Goal: Information Seeking & Learning: Learn about a topic

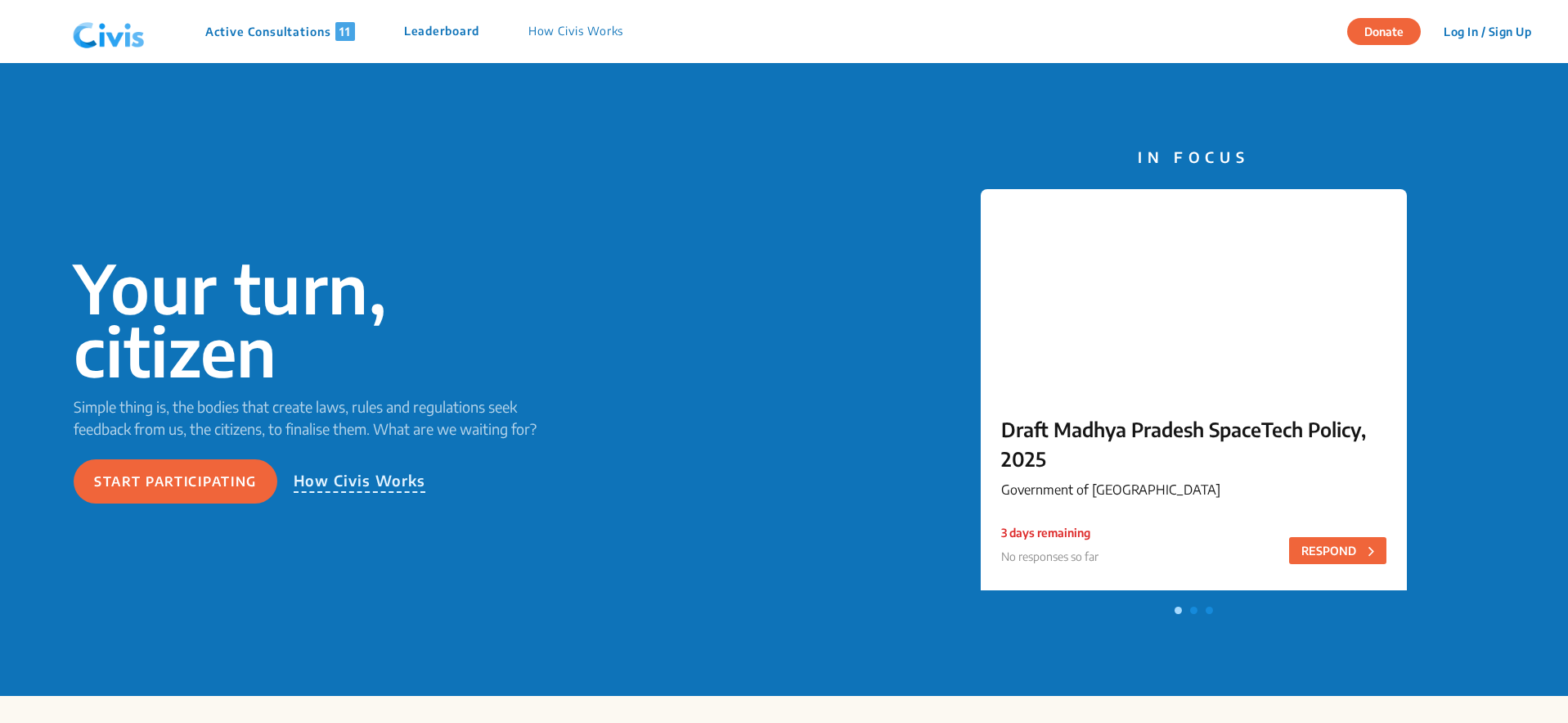
click at [269, 25] on p "Active Consultations 11" at bounding box center [280, 31] width 150 height 19
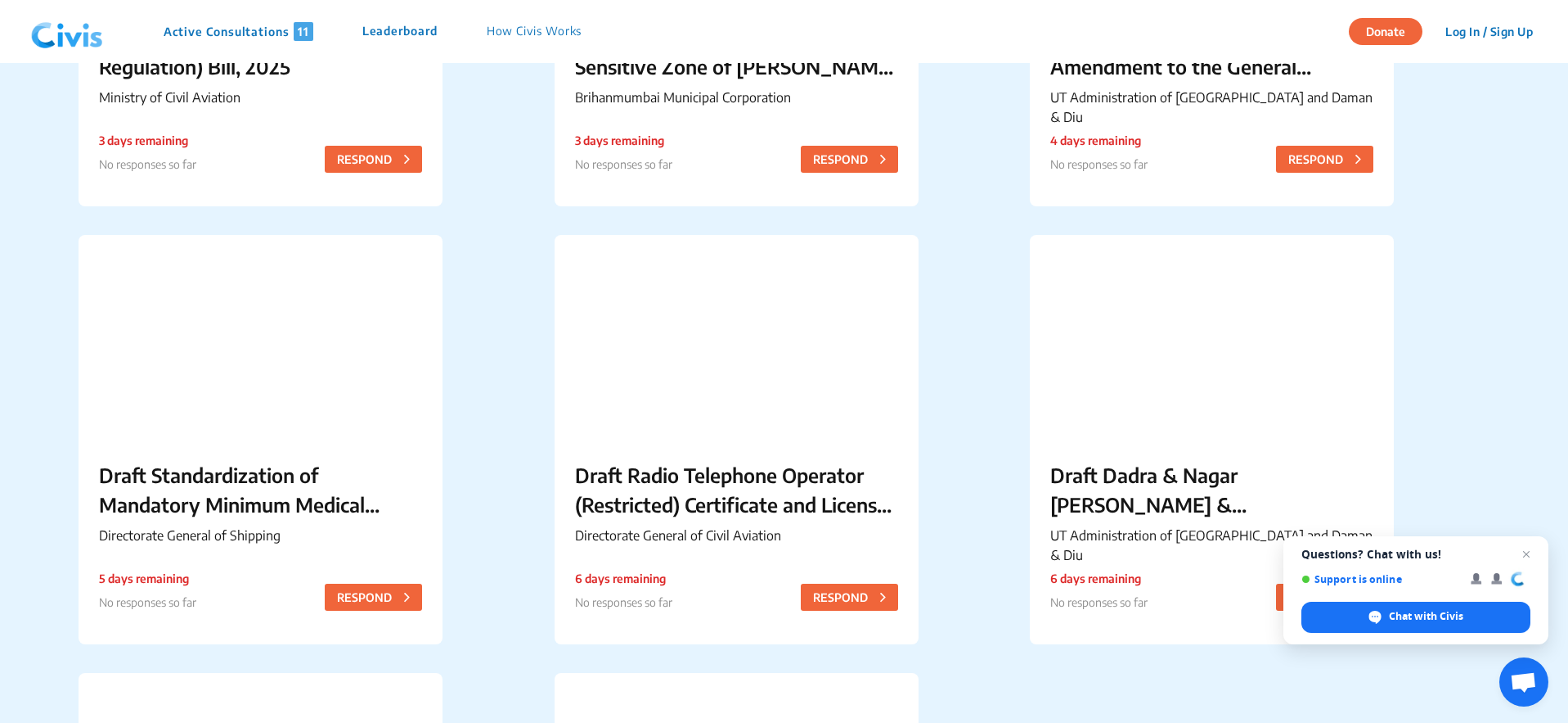
scroll to position [853, 0]
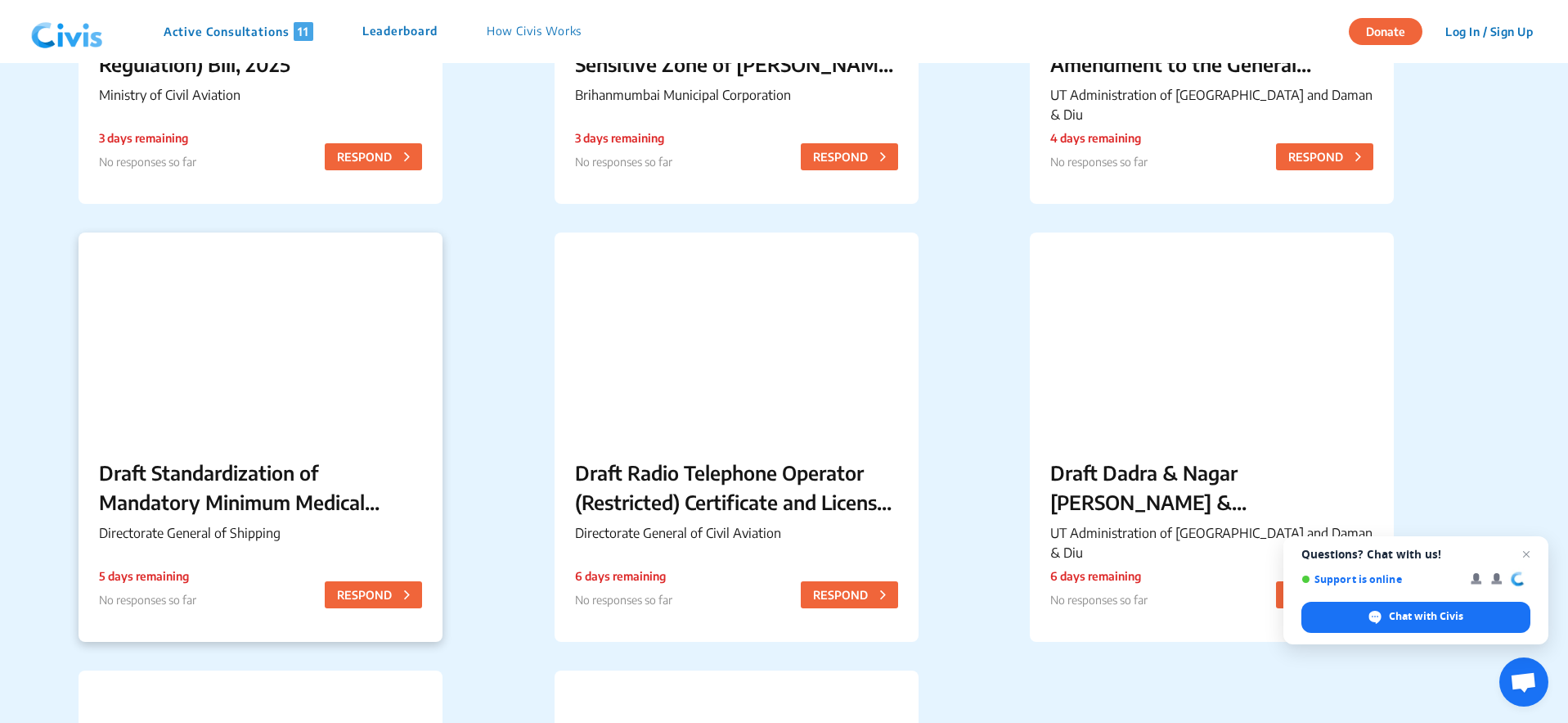
click at [261, 475] on p "Draft Standardization of Mandatory Minimum Medical Investigations for [DEMOGRAP…" at bounding box center [261, 487] width 323 height 59
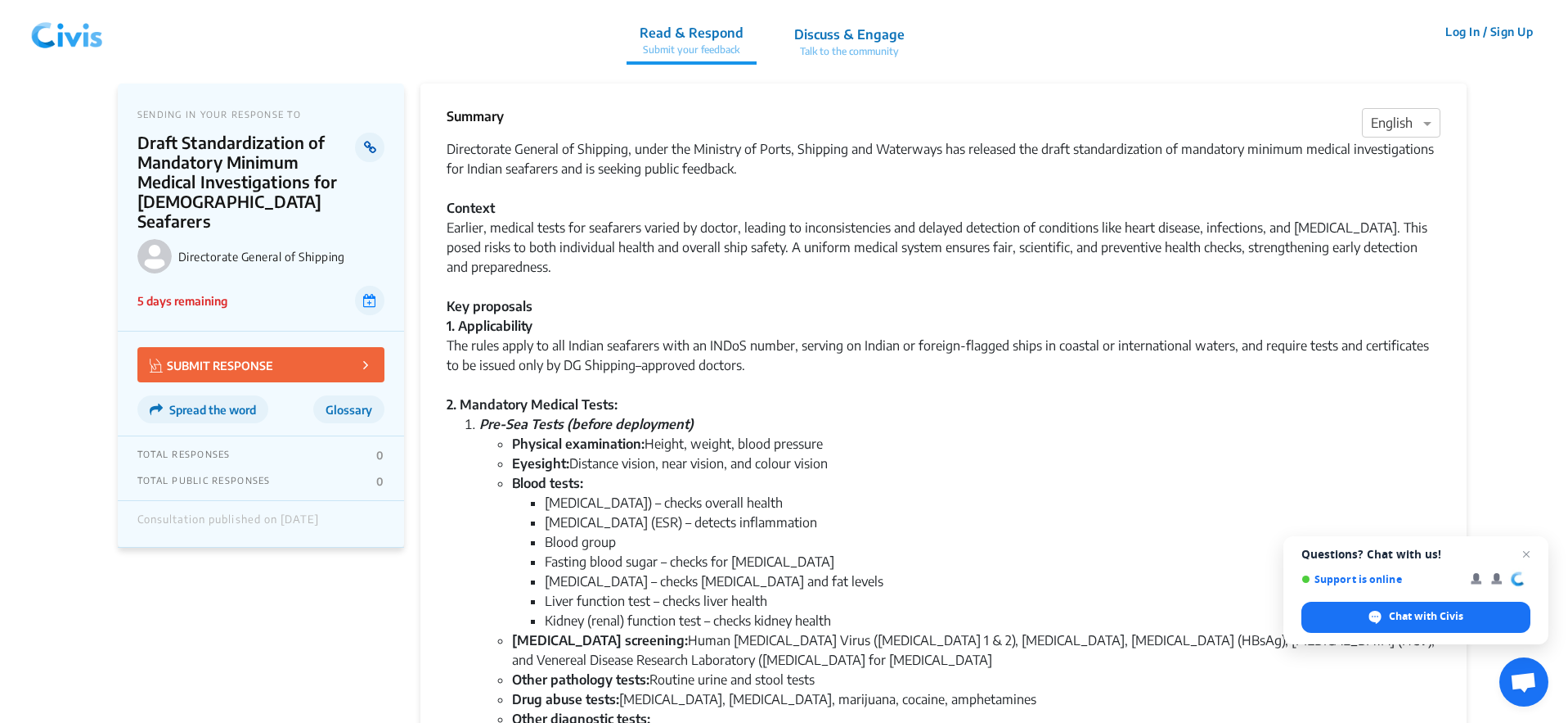
click at [376, 145] on link at bounding box center [370, 147] width 29 height 29
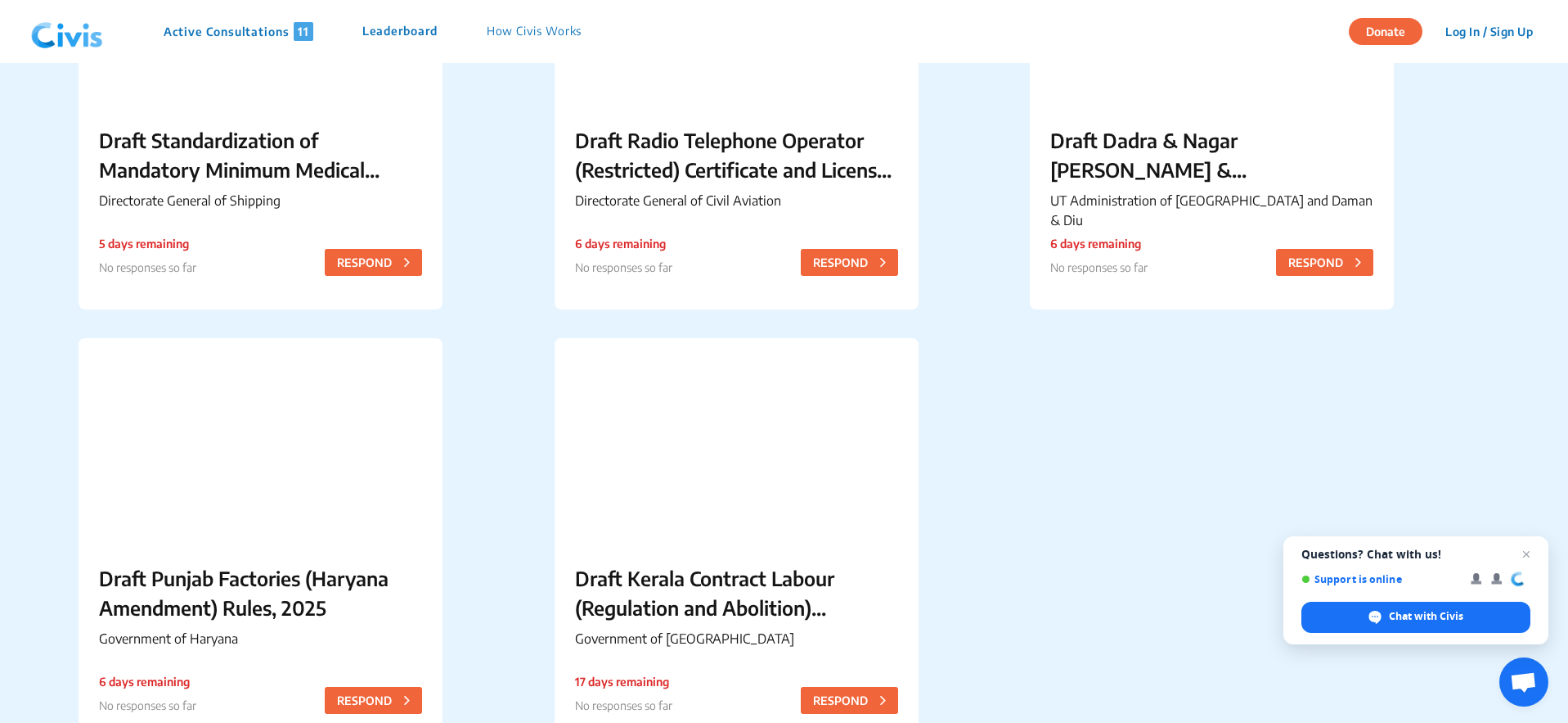
scroll to position [1411, 0]
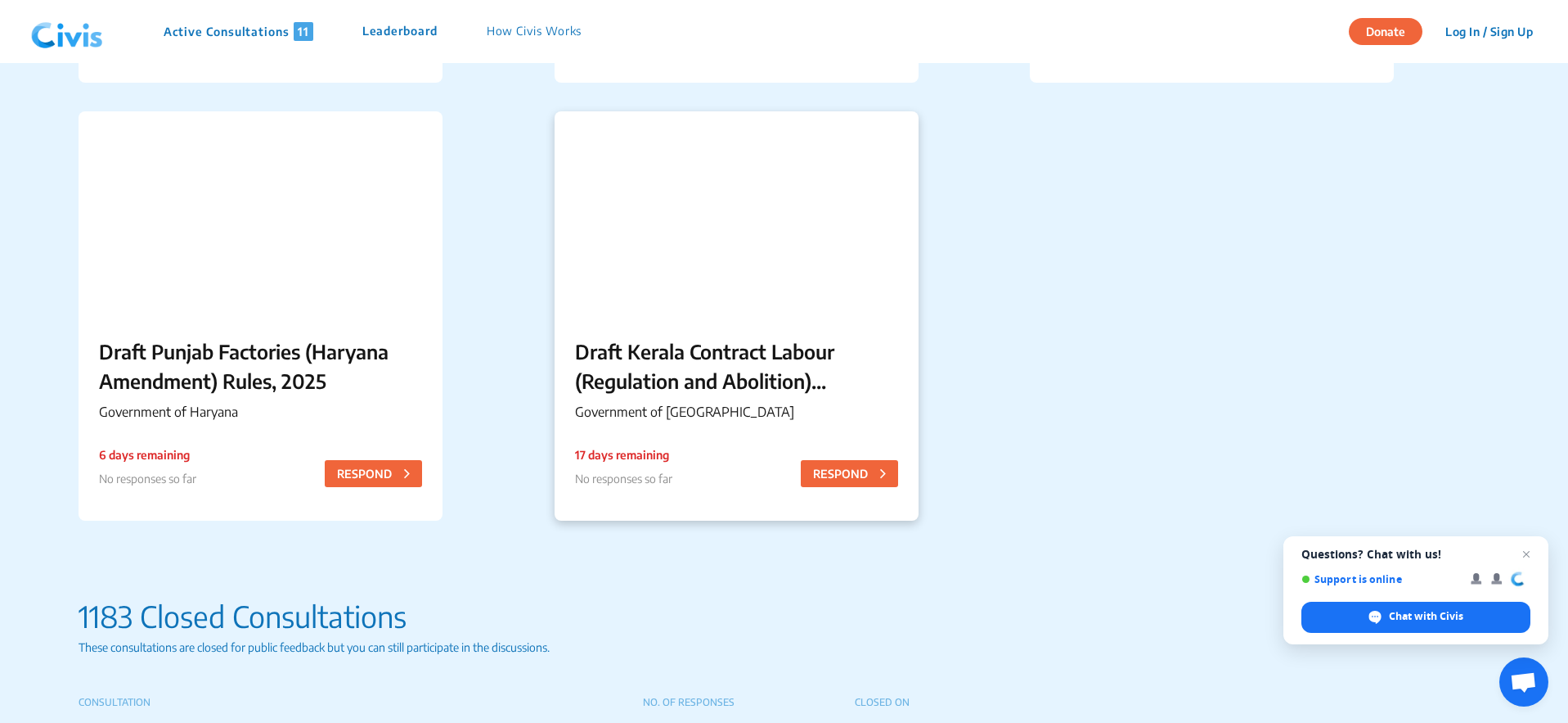
click at [688, 371] on p "Draft Kerala Contract Labour (Regulation and Abolition) (Amendment) Rules, 2025" at bounding box center [736, 365] width 323 height 59
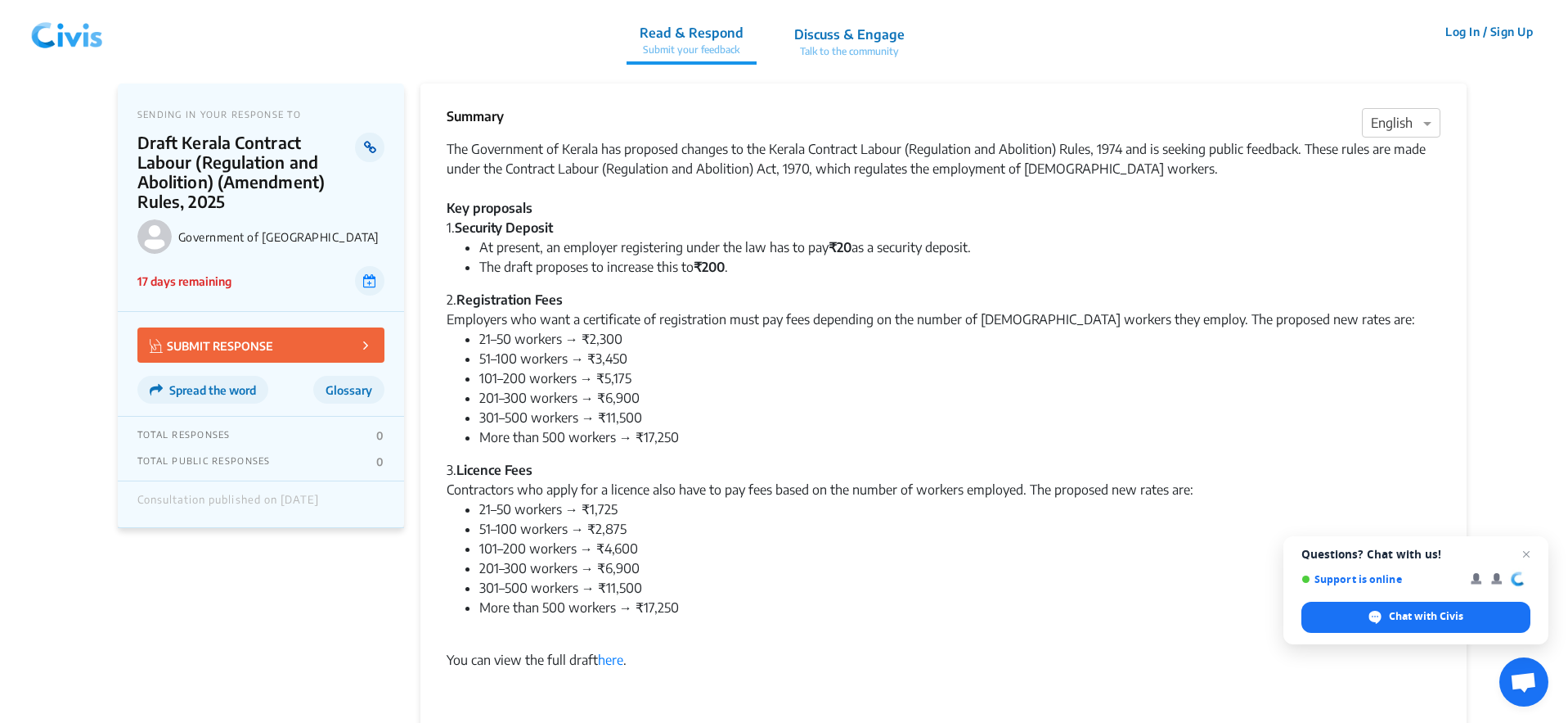
click at [366, 153] on icon at bounding box center [370, 147] width 13 height 13
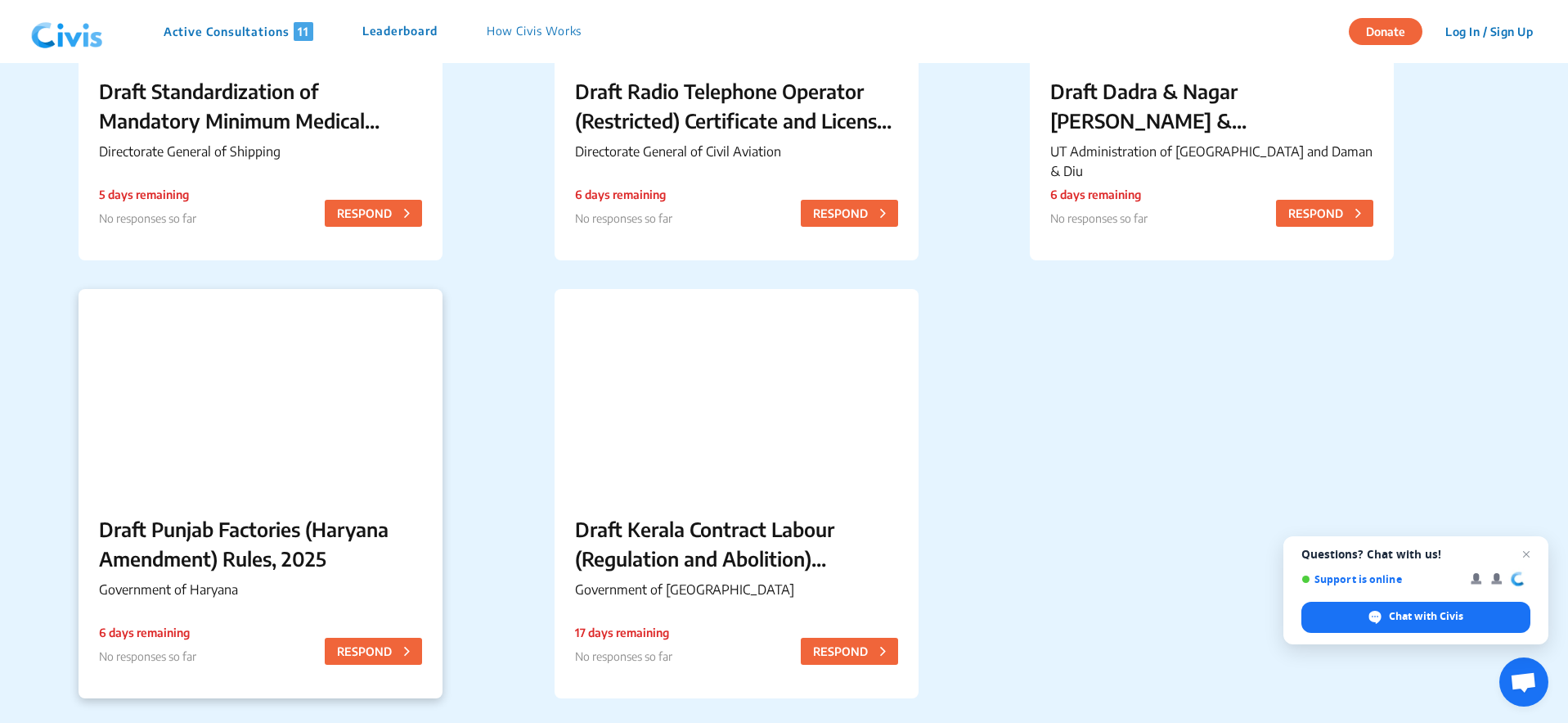
scroll to position [1235, 0]
click at [236, 516] on p "Draft Punjab Factories (Haryana Amendment) Rules, 2025" at bounding box center [261, 542] width 323 height 59
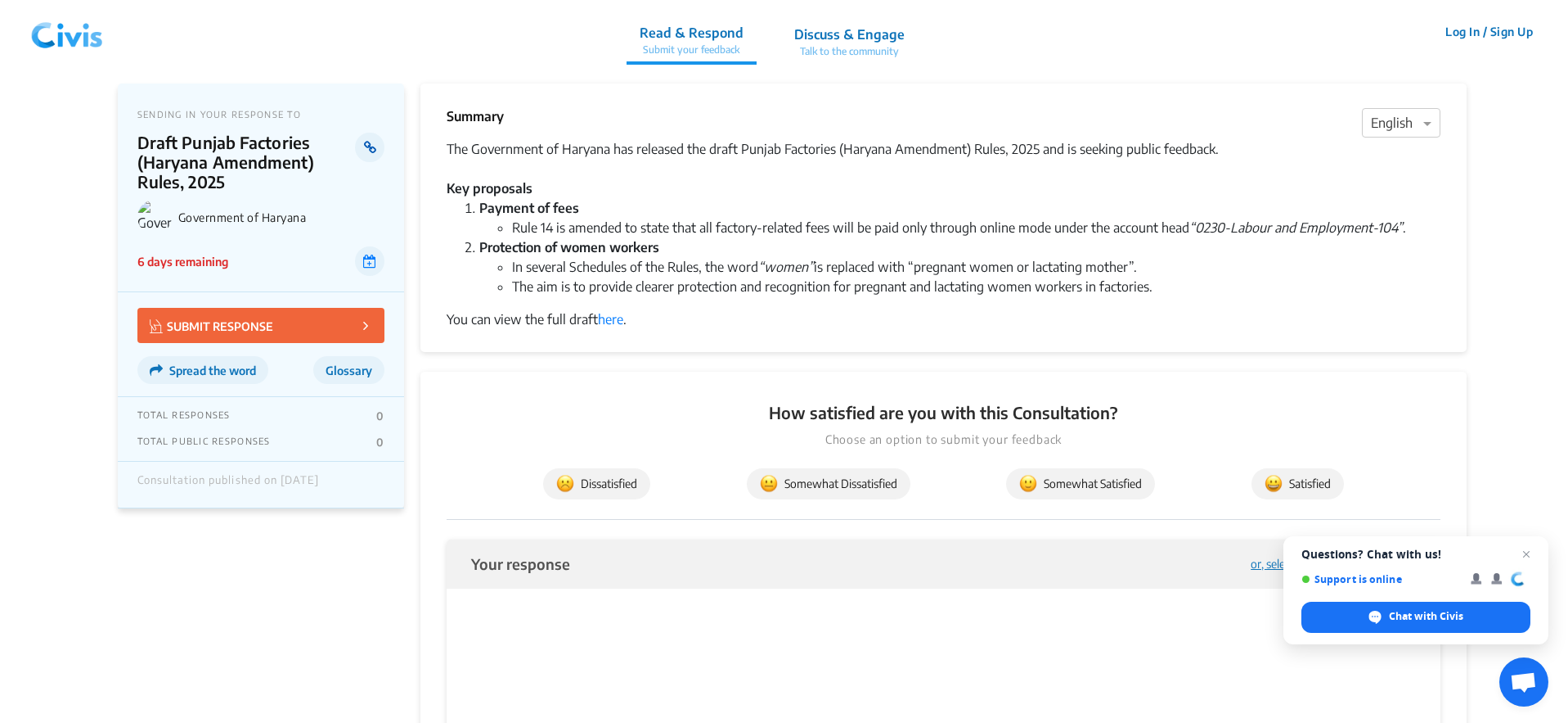
click at [373, 141] on icon at bounding box center [370, 147] width 13 height 13
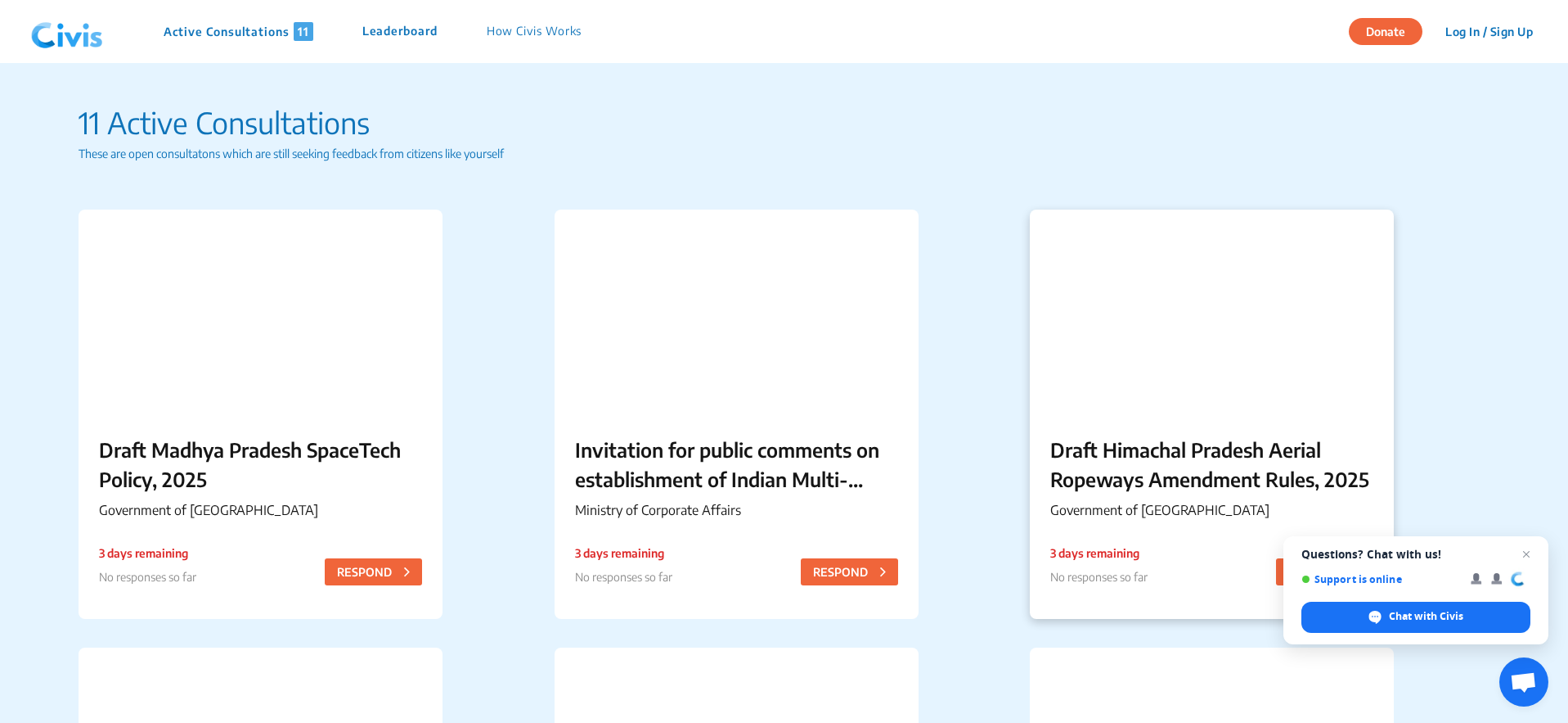
click at [1161, 464] on p "Draft Himachal Pradesh Aerial Ropeways Amendment Rules, 2025" at bounding box center [1212, 463] width 323 height 59
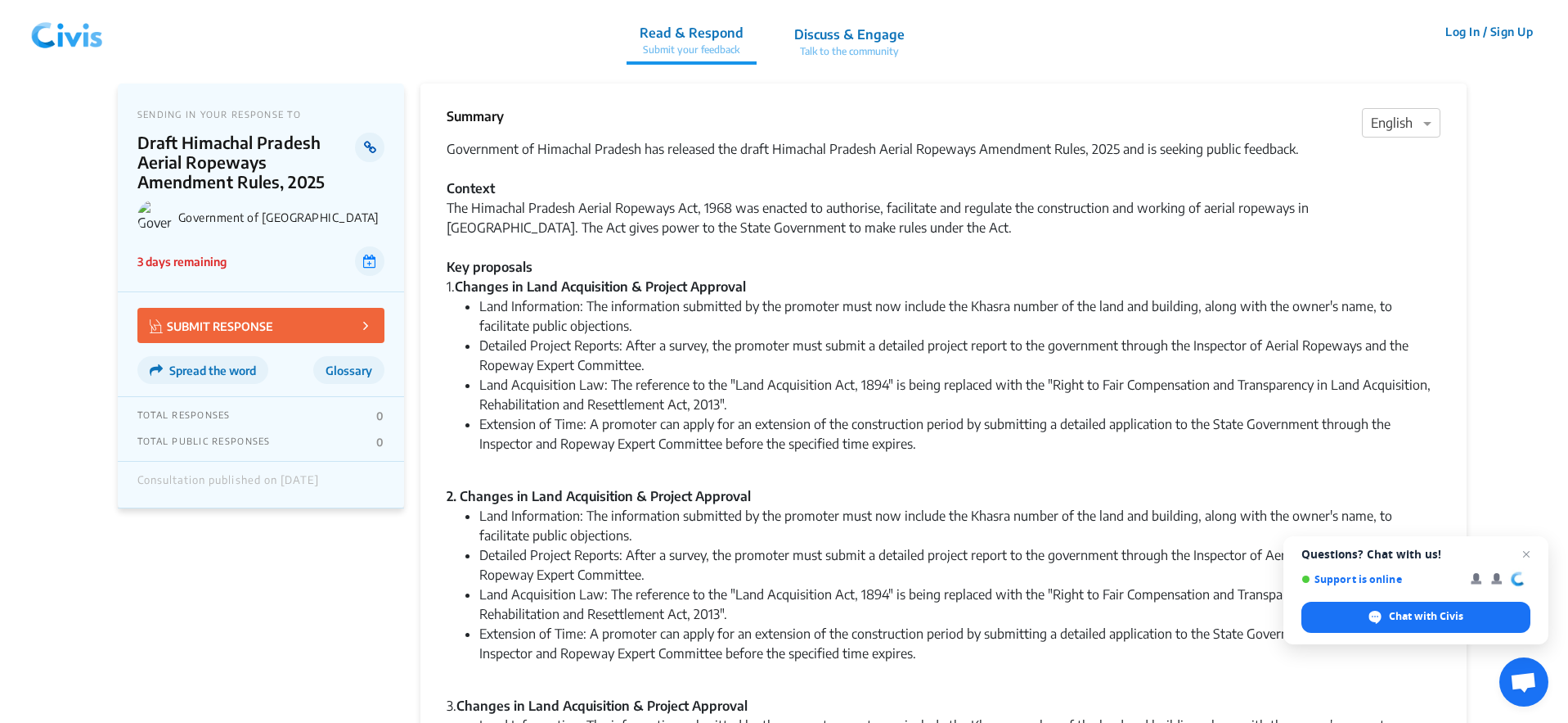
click at [371, 149] on icon at bounding box center [370, 147] width 13 height 13
